Goal: Navigation & Orientation: Find specific page/section

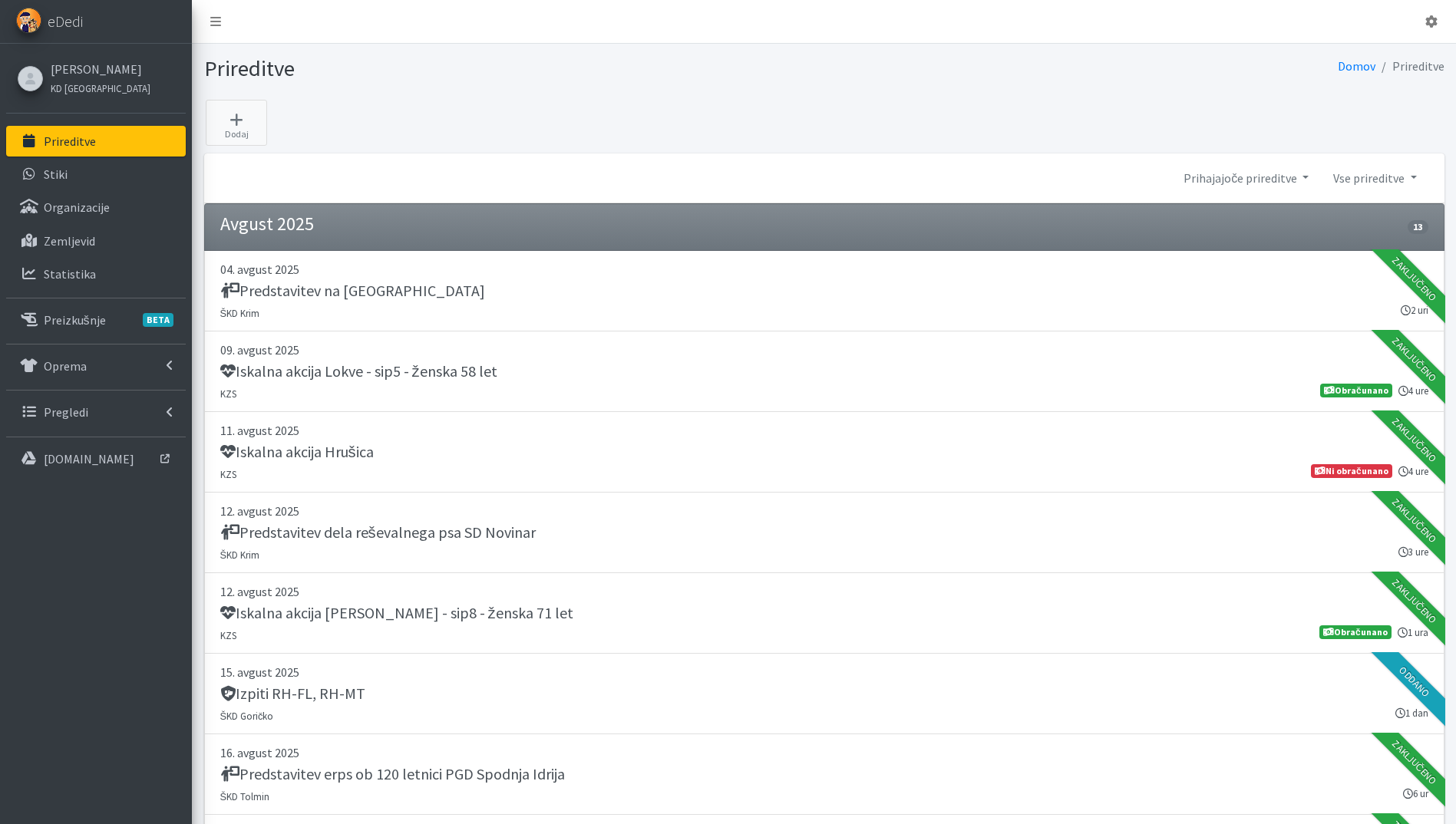
click at [108, 144] on link "Prireditve" at bounding box center [95, 140] width 179 height 31
click at [92, 146] on p "Prireditve" at bounding box center [69, 141] width 52 height 16
drag, startPoint x: 92, startPoint y: 132, endPoint x: 168, endPoint y: 56, distance: 107.5
click at [92, 132] on link "Prireditve" at bounding box center [95, 140] width 179 height 31
